Goal: Task Accomplishment & Management: Manage account settings

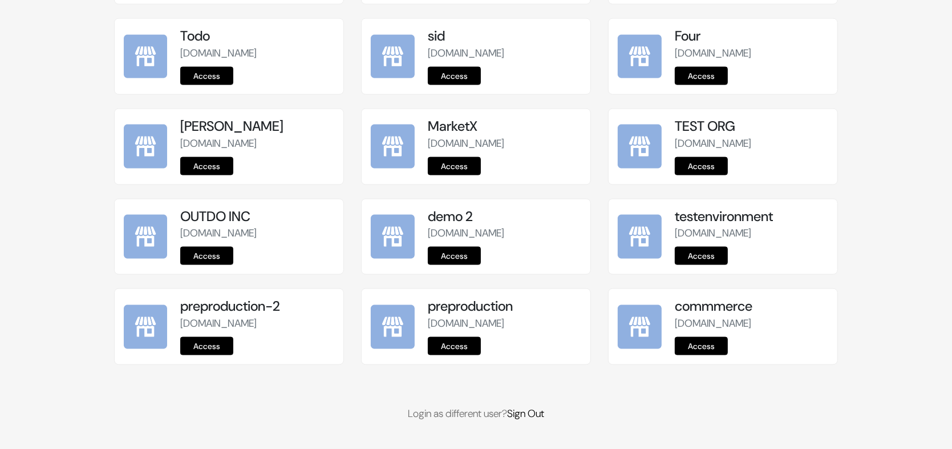
click at [464, 346] on link "Access" at bounding box center [454, 346] width 53 height 18
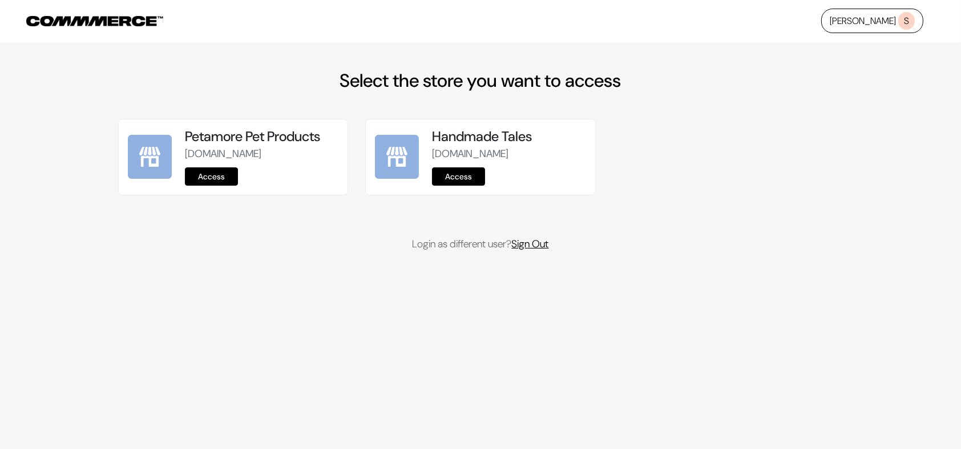
click at [538, 251] on link "Sign Out" at bounding box center [530, 244] width 37 height 14
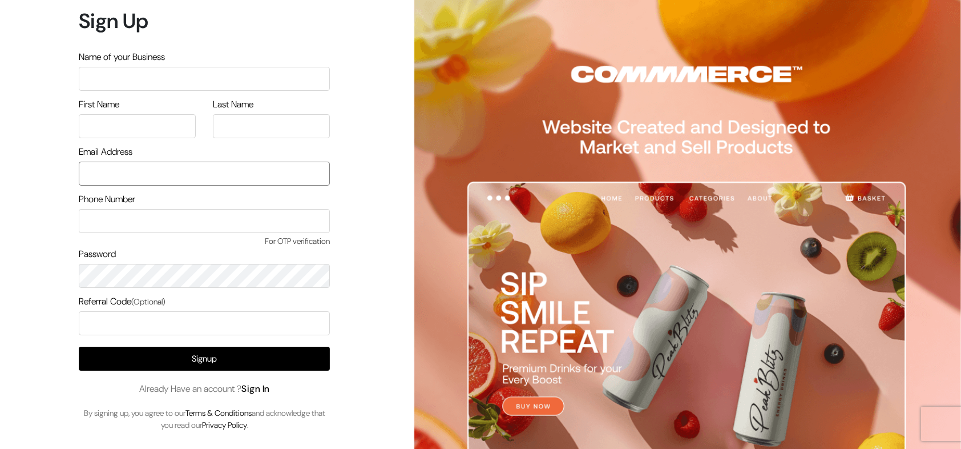
type input "[EMAIL_ADDRESS][DOMAIN_NAME]"
click at [259, 390] on link "Sign In" at bounding box center [255, 388] width 29 height 12
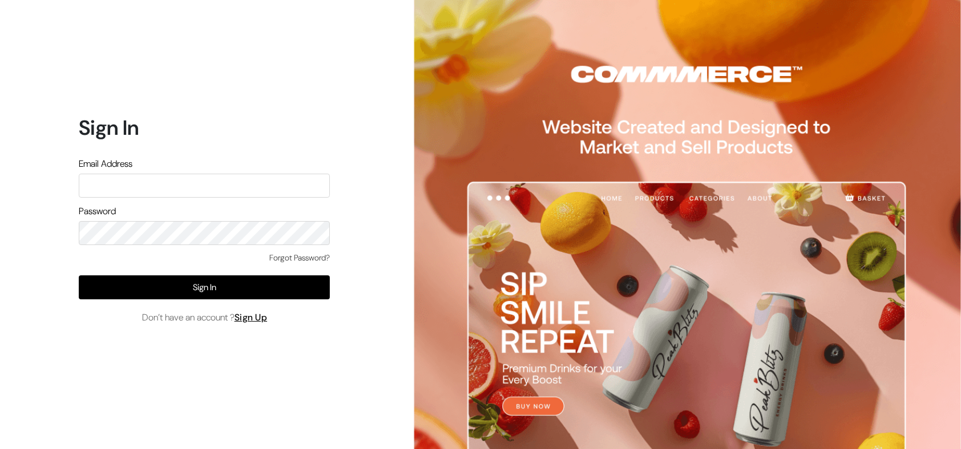
type input "demo@outdocart.in"
click at [159, 174] on input "[EMAIL_ADDRESS][DOMAIN_NAME]" at bounding box center [204, 185] width 251 height 24
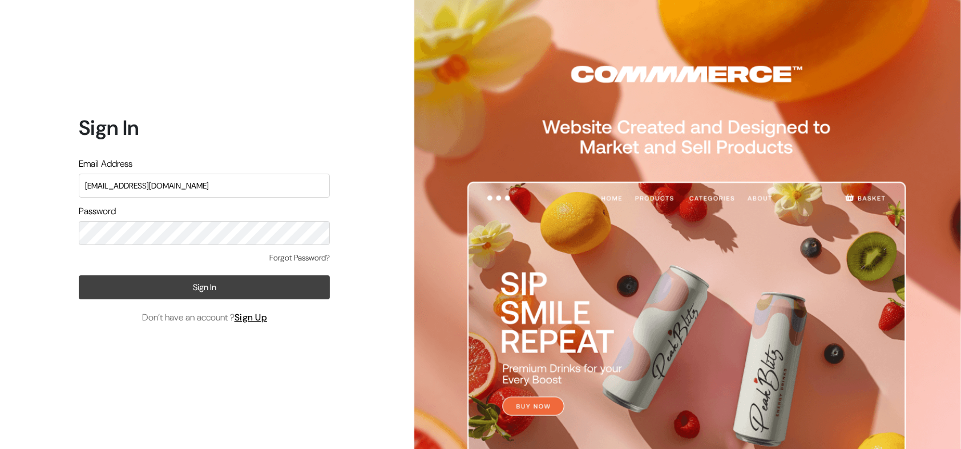
click at [176, 279] on button "Sign In" at bounding box center [204, 287] width 251 height 24
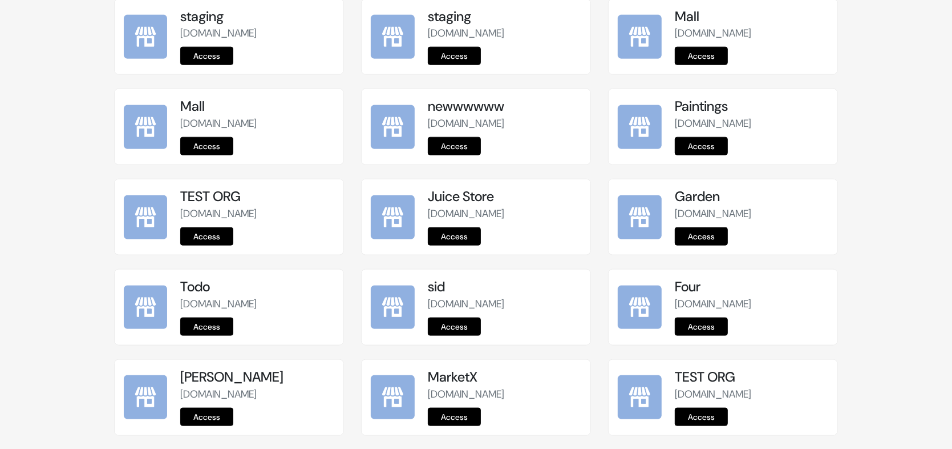
scroll to position [1402, 0]
